Goal: Task Accomplishment & Management: Manage account settings

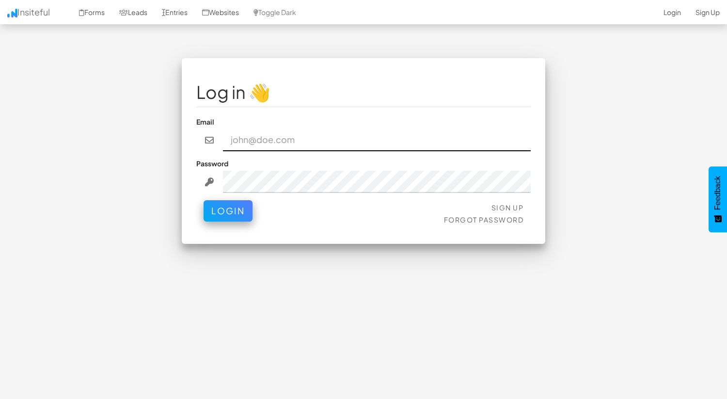
paste input "[EMAIL_ADDRESS][DOMAIN_NAME]"
type input "[EMAIL_ADDRESS][DOMAIN_NAME]"
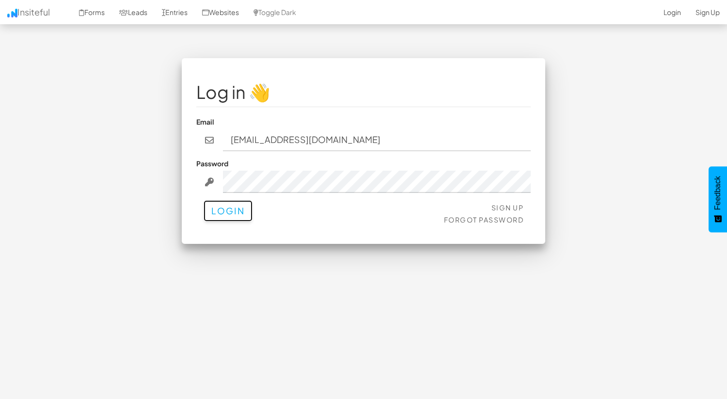
click at [223, 220] on button "Login" at bounding box center [228, 210] width 49 height 21
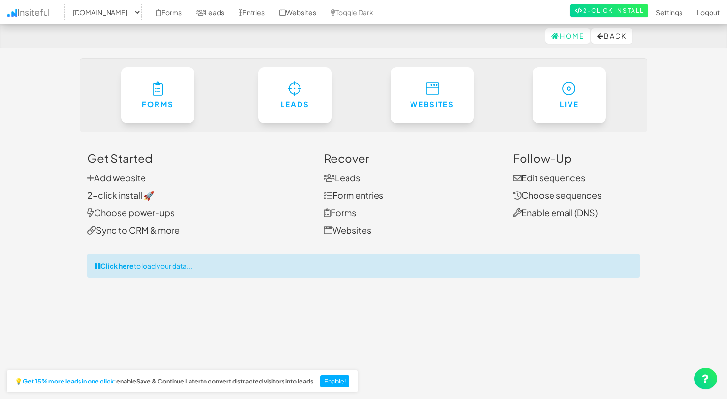
select select "2434"
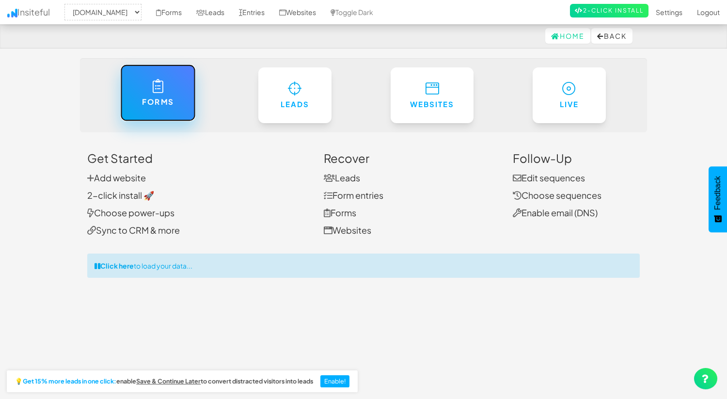
click at [145, 105] on h6 "Forms" at bounding box center [157, 102] width 35 height 8
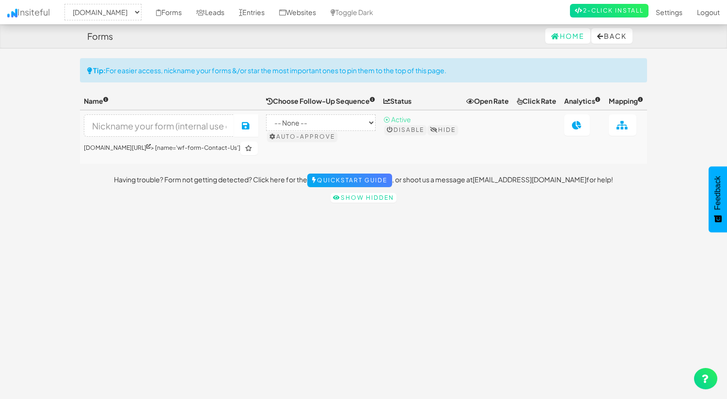
select select "2434"
click at [151, 148] on icon at bounding box center [148, 146] width 4 height 4
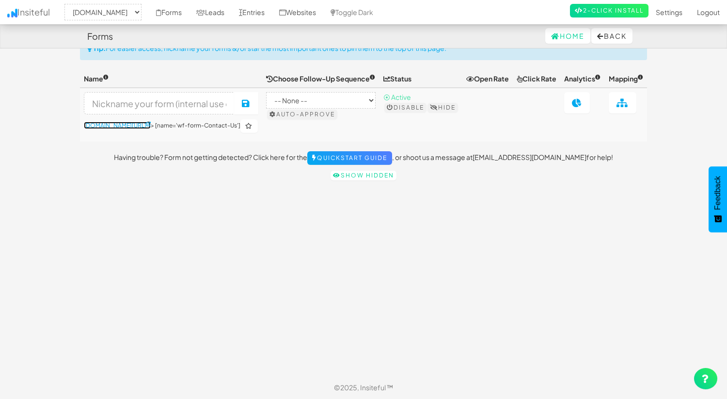
scroll to position [4, 0]
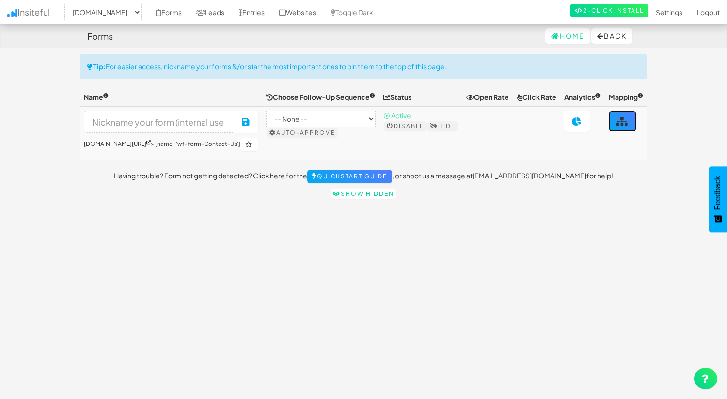
click at [630, 122] on link at bounding box center [623, 120] width 28 height 21
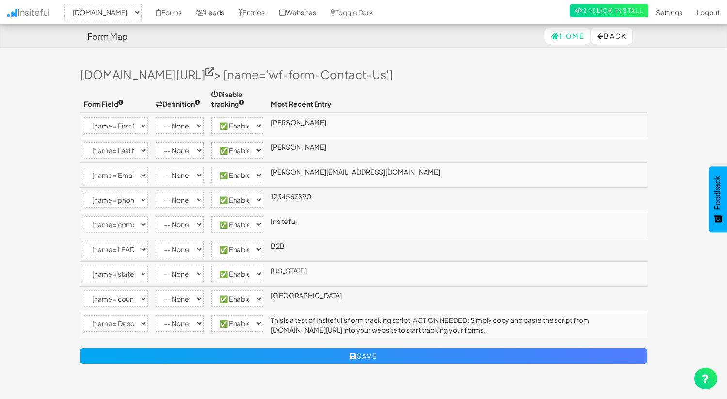
select select "2434"
select select "[name='First Name']"
select select "enabled"
select select "[name='Last Name']"
select select "enabled"
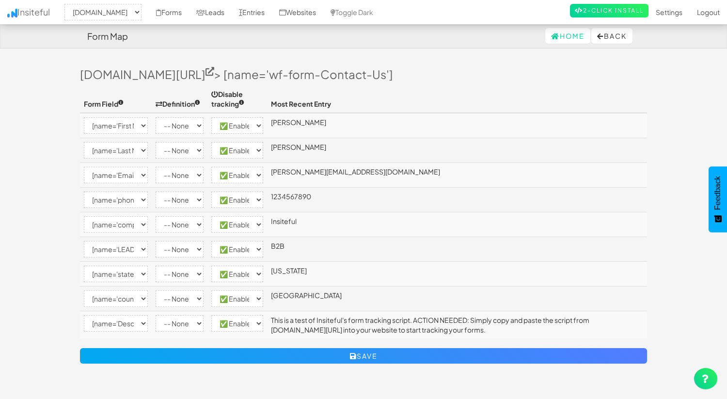
select select "[name='Email']"
select select "enabled"
select select "[name='phone-2']"
select select "enabled"
select select "[name='company-2']"
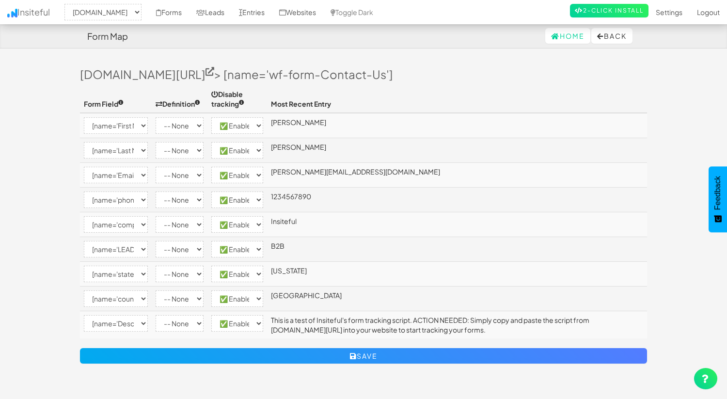
select select "enabled"
select select "[name='LEADCF11']"
select select "enabled"
select select "[name='state-2']"
select select "enabled"
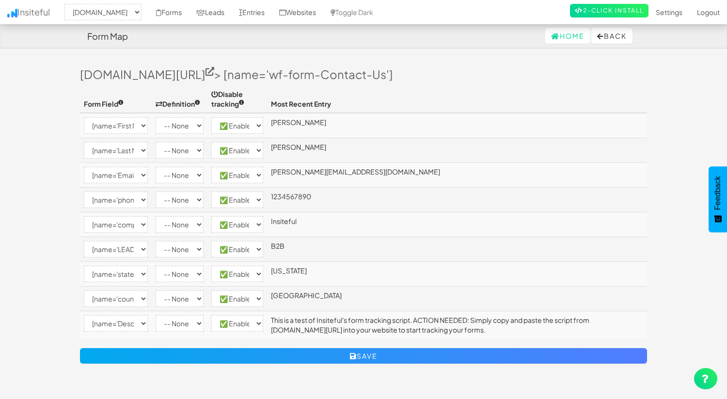
select select "[name='country-2']"
select select "enabled"
select select "[name='Description']"
select select "enabled"
click at [191, 131] on select "-- None -- Email First Name Last Name Full Name Phone Company Custom... × Unset" at bounding box center [180, 125] width 48 height 16
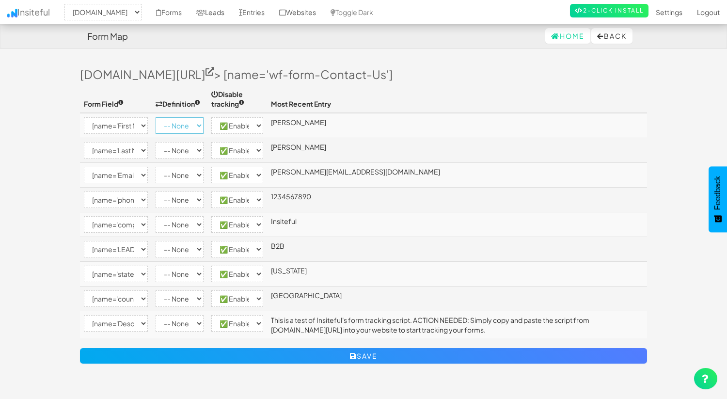
click at [156, 117] on select "-- None -- Email First Name Last Name Full Name Phone Company Custom... × Unset" at bounding box center [180, 125] width 48 height 16
click at [614, 38] on button "Back" at bounding box center [611, 36] width 41 height 16
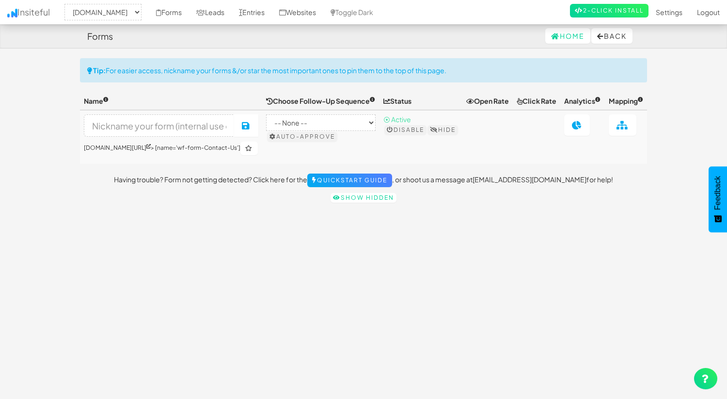
select select "2434"
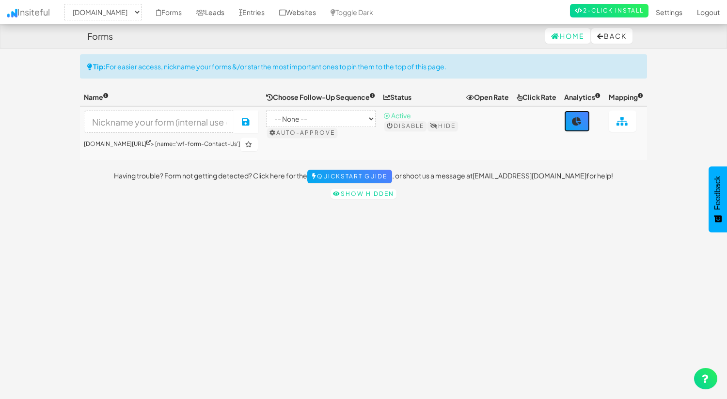
click at [571, 132] on link at bounding box center [577, 120] width 26 height 21
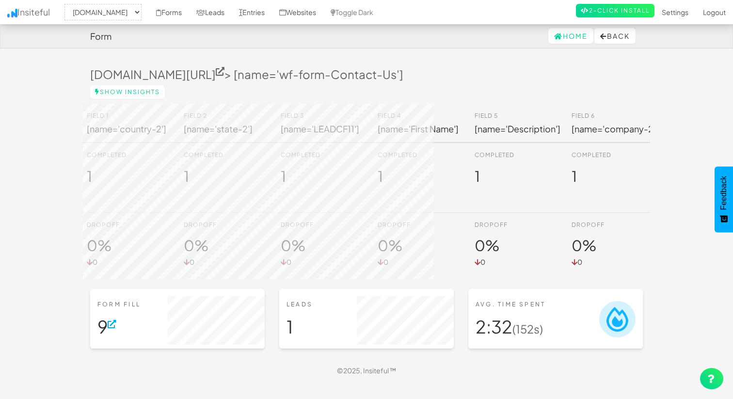
select select "2434"
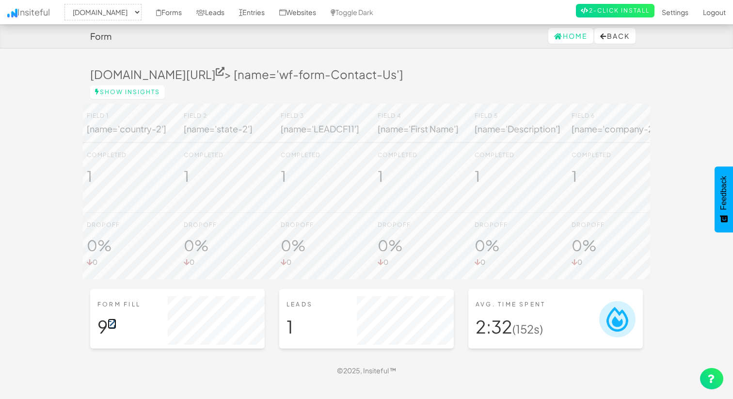
click at [116, 329] on icon at bounding box center [112, 324] width 9 height 9
click at [483, 62] on div "[DOMAIN_NAME][URL] > [name='wf-form-Contact-Us']" at bounding box center [366, 71] width 567 height 27
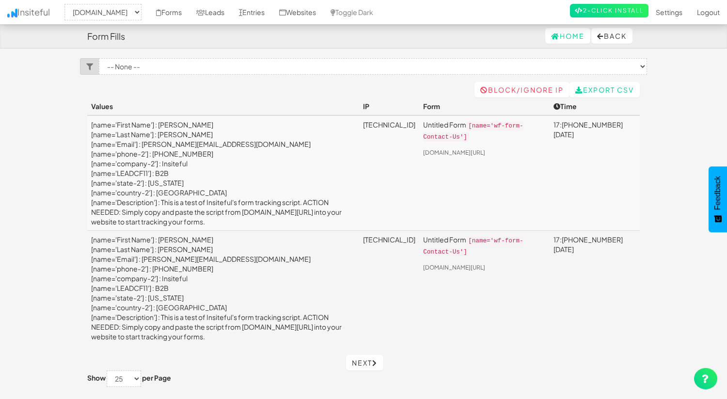
select select "2434"
click at [615, 38] on button "Back" at bounding box center [611, 36] width 41 height 16
click at [615, 35] on button "Back" at bounding box center [611, 36] width 41 height 16
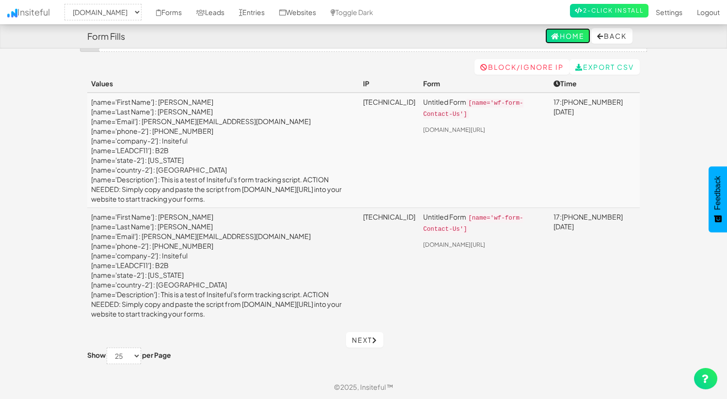
click at [551, 29] on link "Home" at bounding box center [567, 36] width 45 height 16
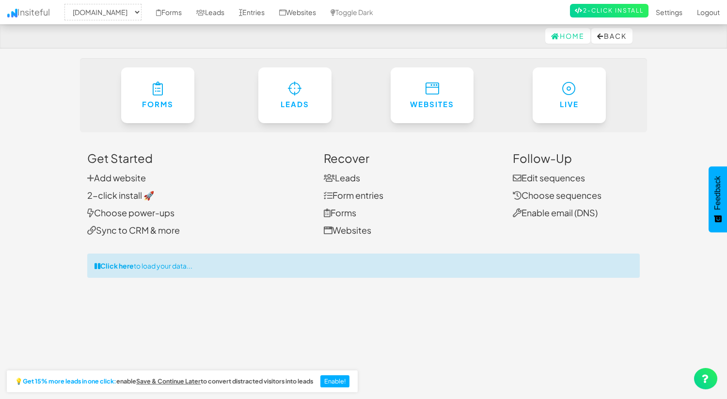
select select "2434"
click at [342, 175] on link "Leads" at bounding box center [342, 177] width 36 height 11
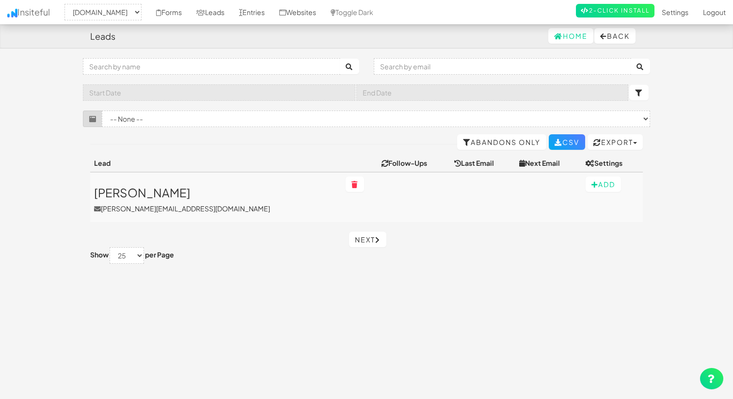
select select "2434"
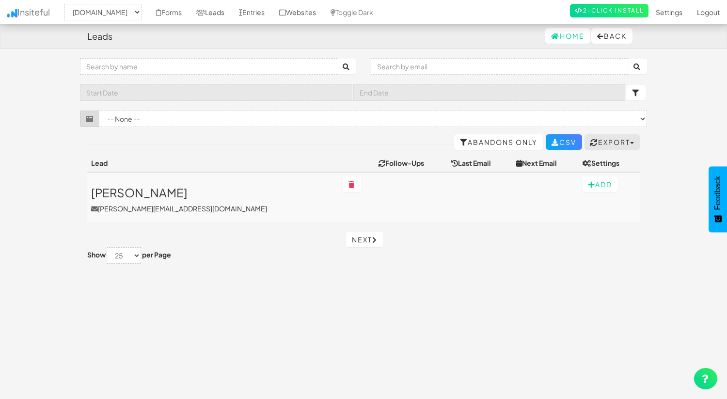
click at [618, 136] on button "Export" at bounding box center [611, 142] width 55 height 16
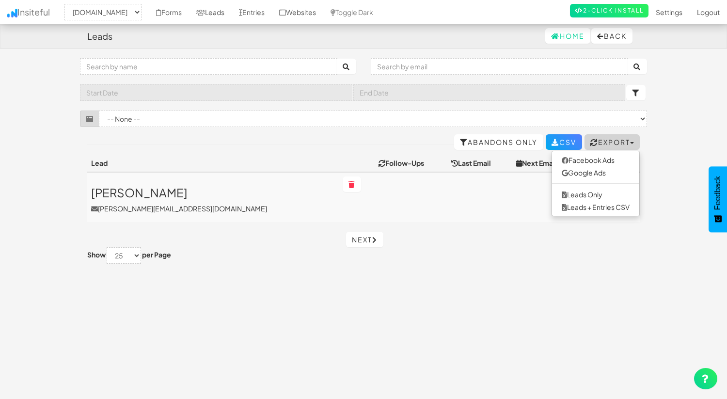
click at [618, 136] on button "Export" at bounding box center [611, 142] width 55 height 16
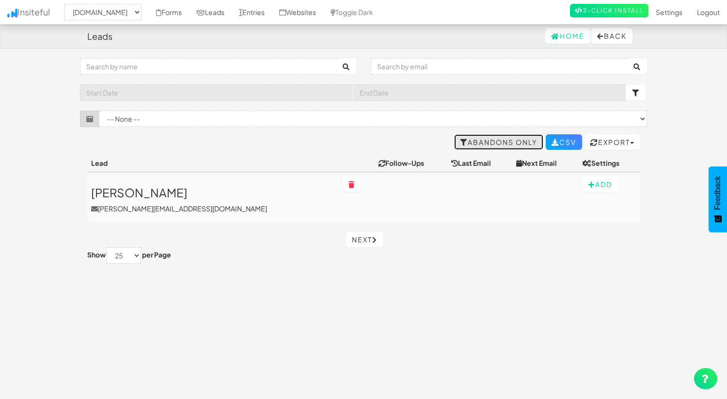
click at [507, 143] on link "Abandons Only" at bounding box center [498, 142] width 89 height 16
select select "2434"
click at [507, 143] on link "All Leads" at bounding box center [513, 142] width 62 height 16
select select "2434"
click at [606, 36] on button "Back" at bounding box center [611, 36] width 41 height 16
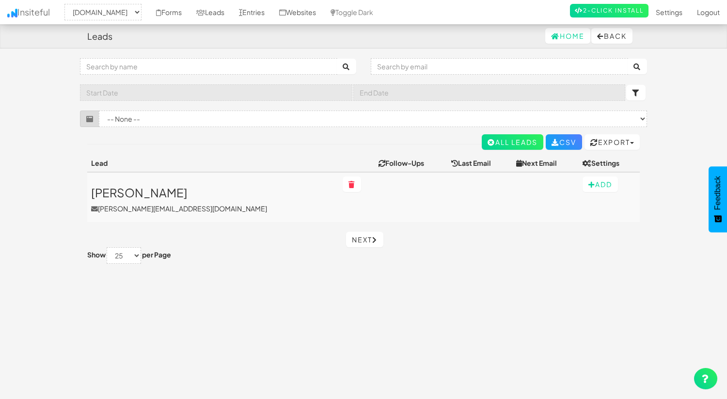
select select "2434"
click at [225, 14] on link "Leads" at bounding box center [210, 12] width 43 height 24
select select "2434"
click at [678, 9] on link "Settings" at bounding box center [668, 12] width 41 height 24
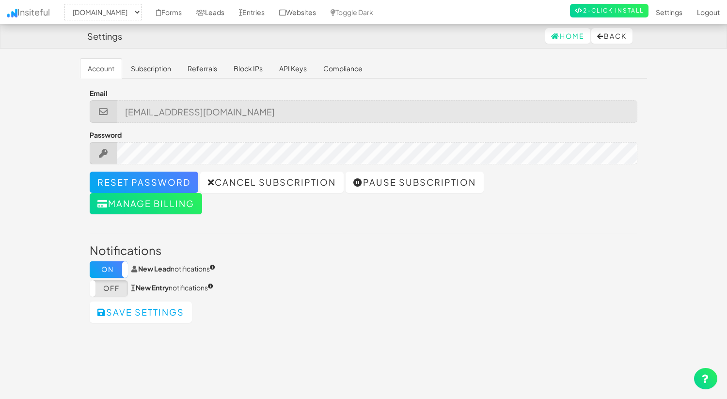
select select "2434"
click at [158, 69] on link "Subscription" at bounding box center [151, 68] width 56 height 20
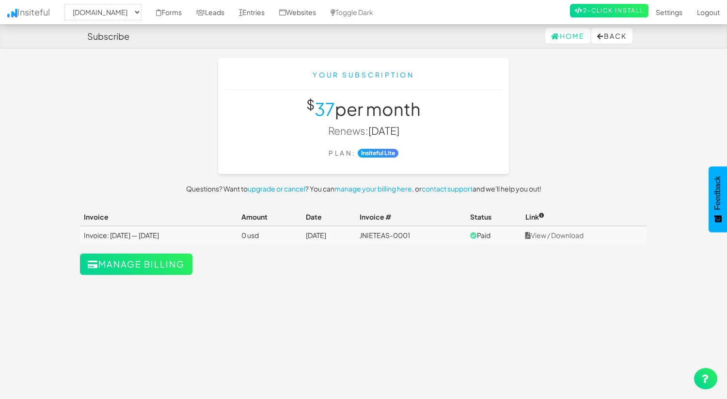
select select "2434"
click at [658, 10] on link "Settings" at bounding box center [668, 12] width 41 height 24
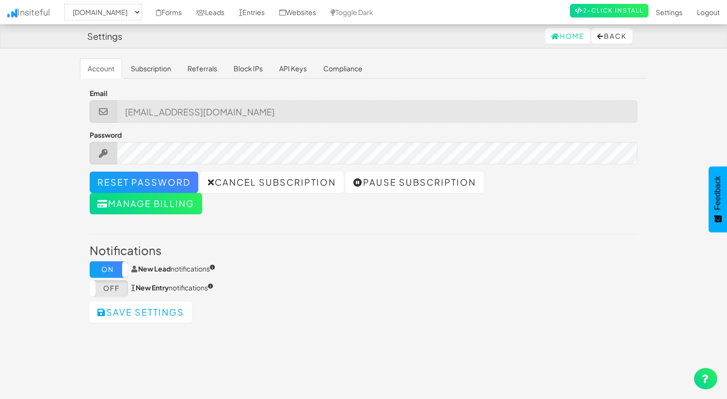
select select "2434"
click at [276, 72] on link "API Keys" at bounding box center [292, 68] width 43 height 20
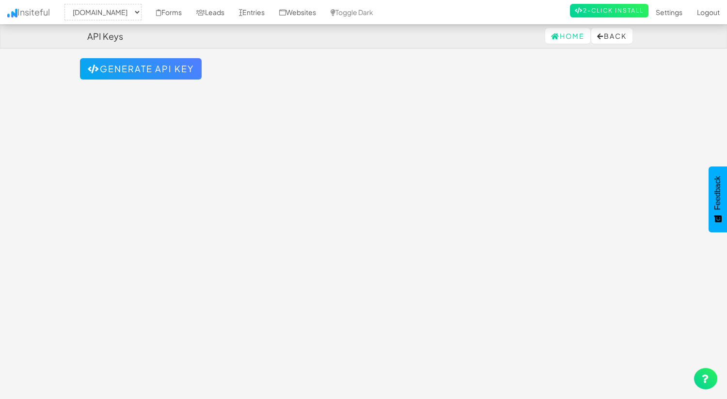
select select "2434"
click at [189, 67] on button "Generate API Key" at bounding box center [141, 68] width 122 height 21
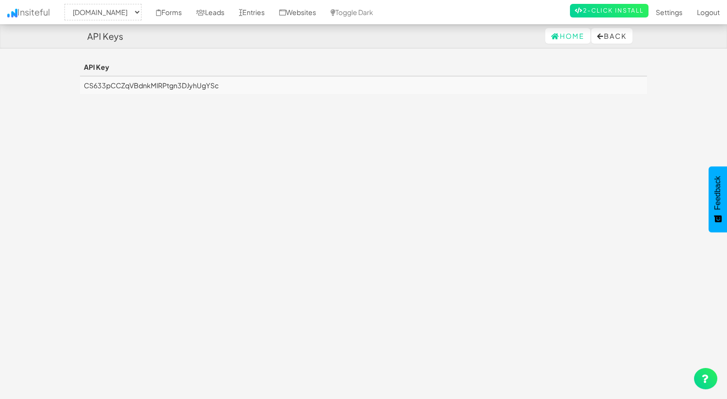
select select "2434"
click at [228, 82] on td "CS633pCCZqVBdnkMlRPtgn3DJyhUgYSc" at bounding box center [363, 85] width 567 height 18
drag, startPoint x: 224, startPoint y: 85, endPoint x: 81, endPoint y: 86, distance: 143.0
click at [81, 86] on td "CS633pCCZqVBdnkMlRPtgn3DJyhUgYSc" at bounding box center [363, 85] width 567 height 18
copy td "CS633pCCZqVBdnkMlRPtgn3DJyhUgYSc"
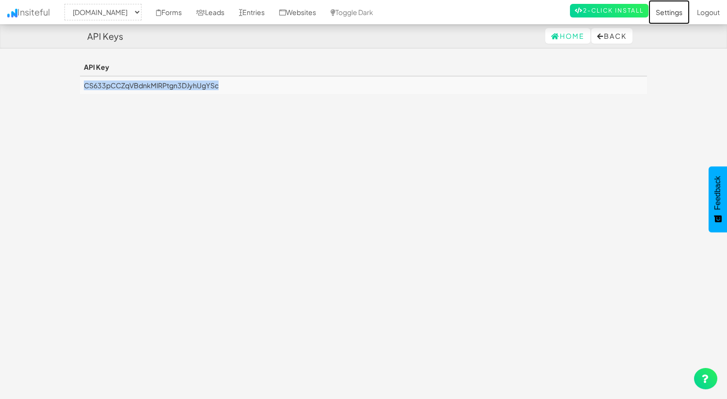
click at [663, 12] on link "Settings" at bounding box center [668, 12] width 41 height 24
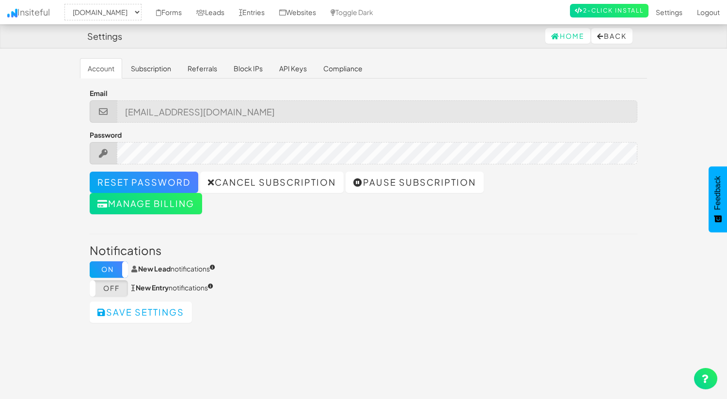
select select "2434"
click at [283, 65] on link "API Keys" at bounding box center [292, 68] width 43 height 20
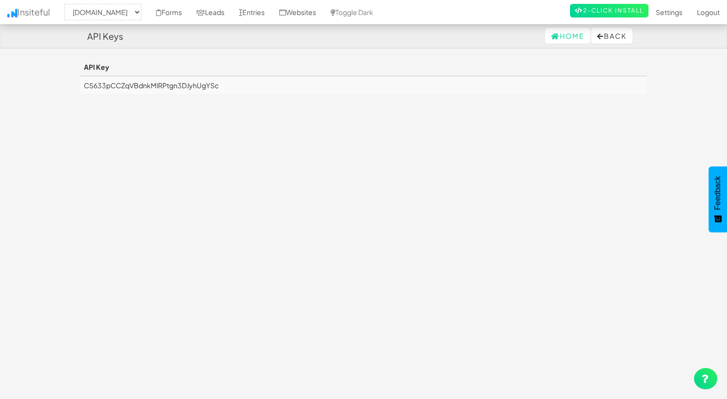
select select "2434"
click at [222, 84] on td "CS633pCCZqVBdnkMlRPtgn3DJyhUgYSc" at bounding box center [363, 85] width 567 height 18
drag, startPoint x: 223, startPoint y: 84, endPoint x: 82, endPoint y: 87, distance: 141.1
click at [82, 87] on td "CS633pCCZqVBdnkMlRPtgn3DJyhUgYSc" at bounding box center [363, 85] width 567 height 18
copy td "CS633pCCZqVBdnkMlRPtgn3DJyhUgYSc"
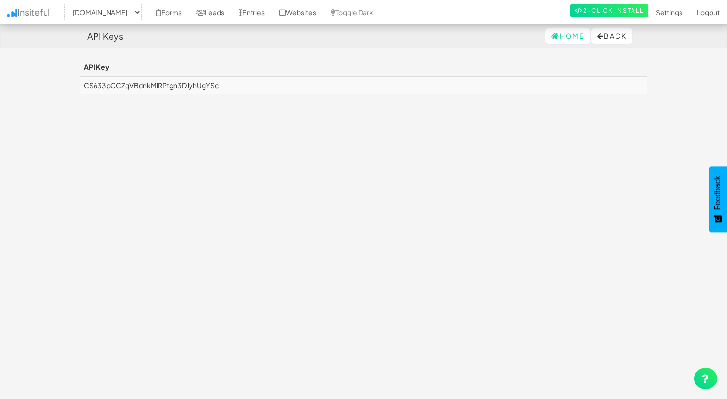
click at [373, 100] on div "Toggle navigation Insiteful -- None -- www.approvely.com Forms Leads Entries We…" at bounding box center [363, 81] width 567 height 46
click at [16, 16] on img at bounding box center [12, 13] width 10 height 9
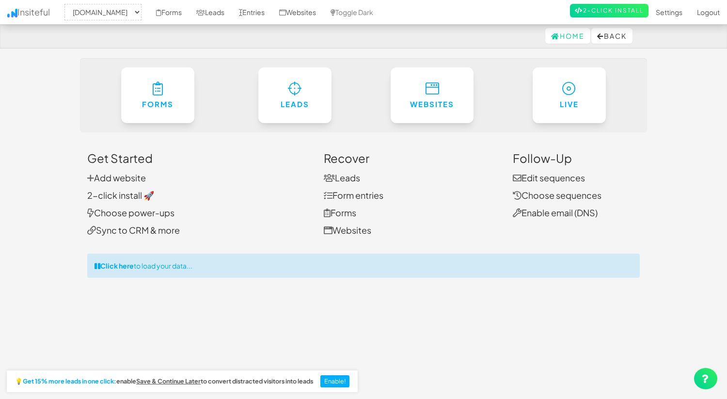
select select "2434"
click at [135, 264] on div "Click here to load your data..." at bounding box center [363, 265] width 552 height 24
click at [131, 174] on link "Add website" at bounding box center [116, 177] width 59 height 11
click at [232, 8] on link "Leads" at bounding box center [210, 12] width 43 height 24
